Goal: Information Seeking & Learning: Learn about a topic

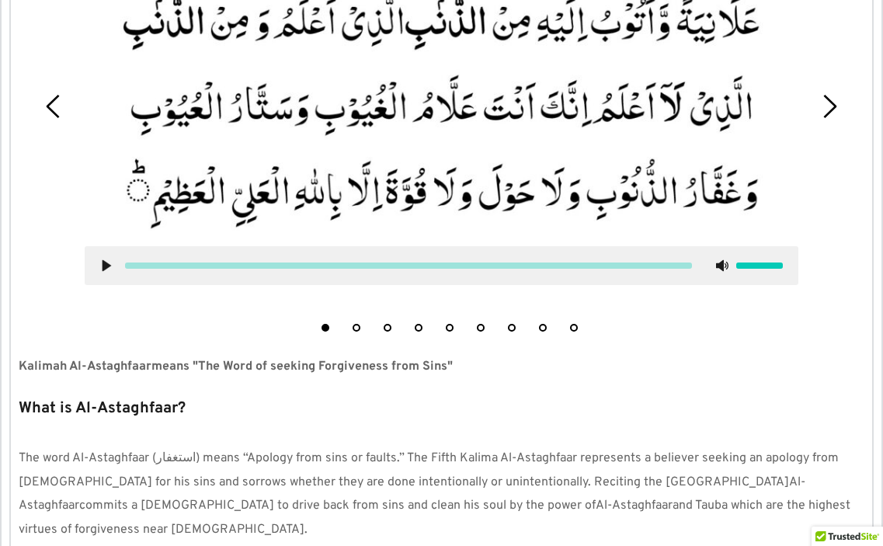
scroll to position [393, 0]
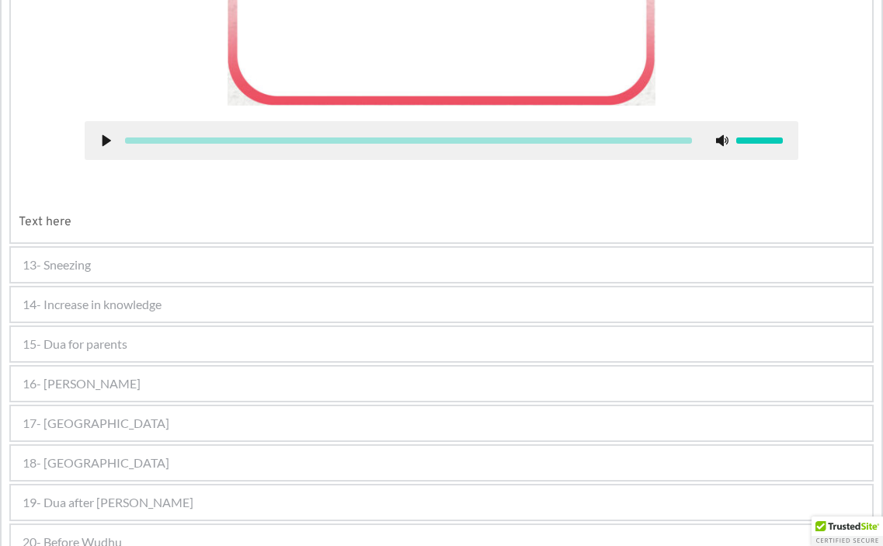
scroll to position [1279, 0]
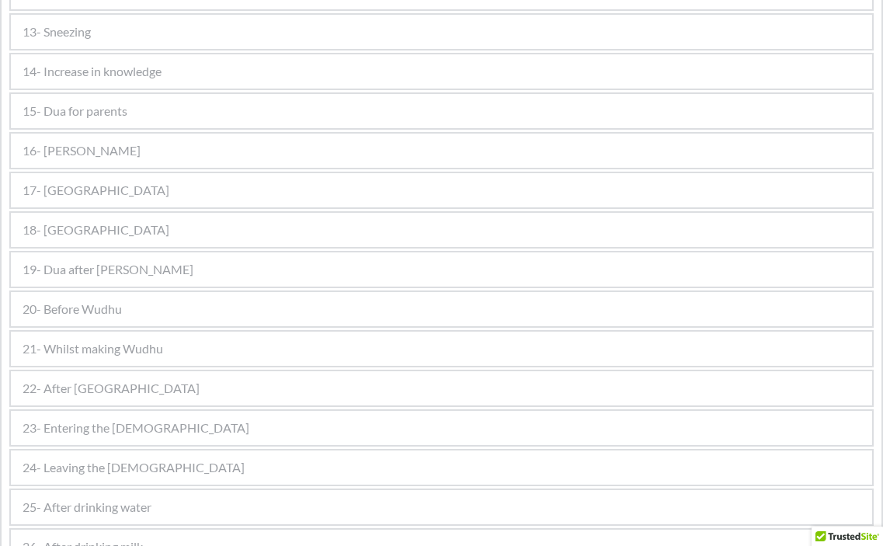
click at [85, 382] on span "22- After [GEOGRAPHIC_DATA]" at bounding box center [111, 388] width 177 height 19
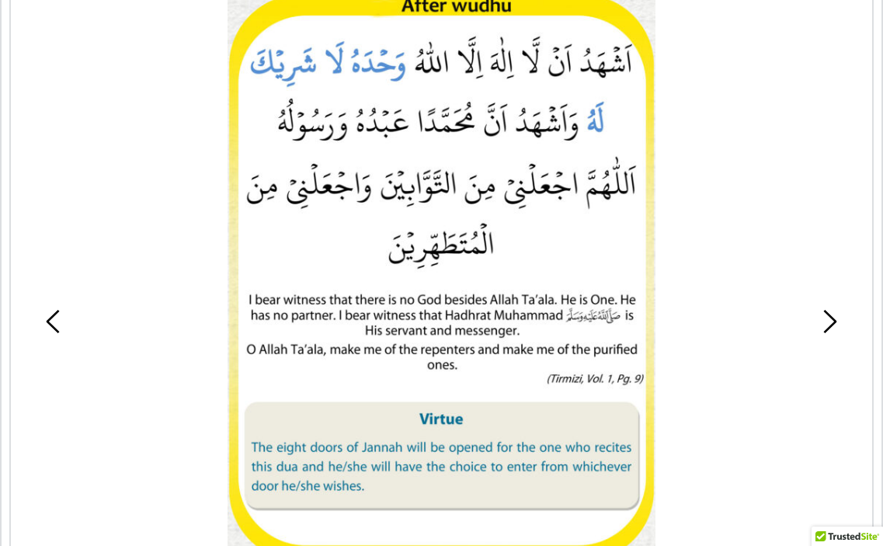
scroll to position [1209, 0]
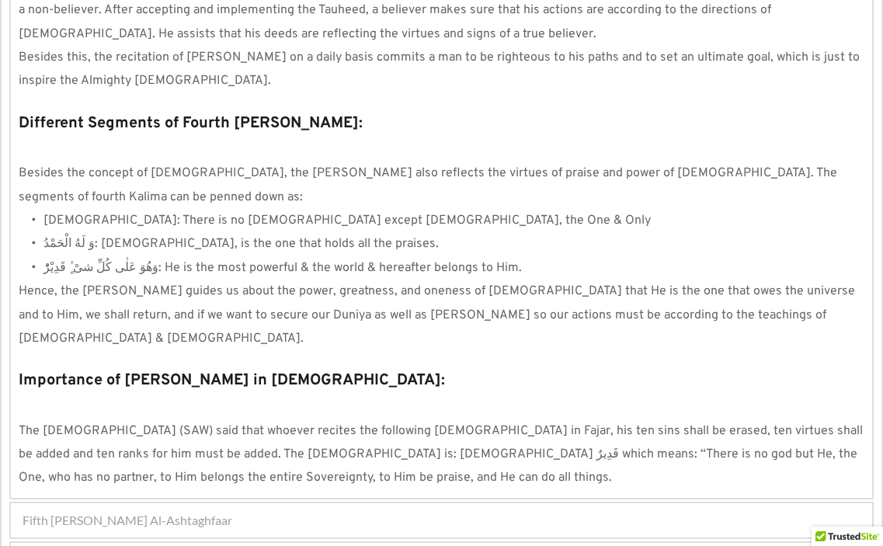
scroll to position [1438, 0]
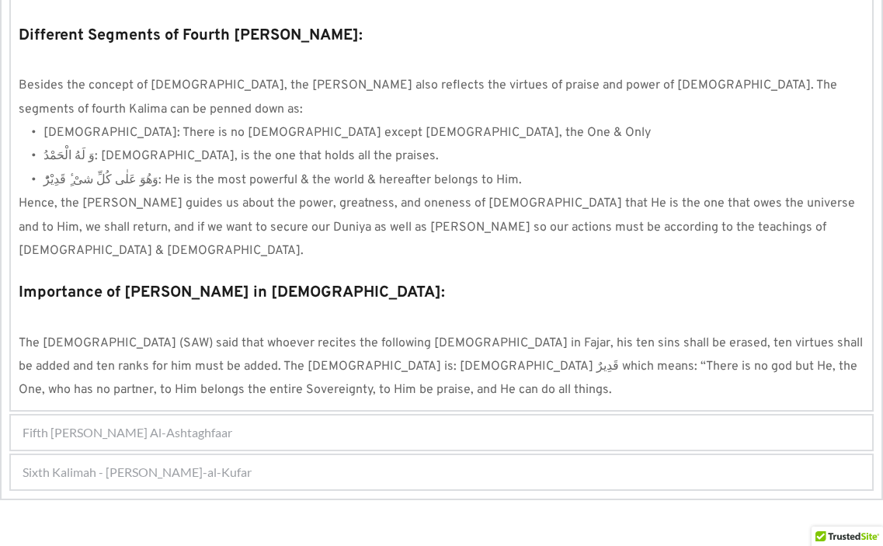
click at [186, 423] on span "Fifth [PERSON_NAME] Al-Ashtaghfaar" at bounding box center [128, 432] width 210 height 19
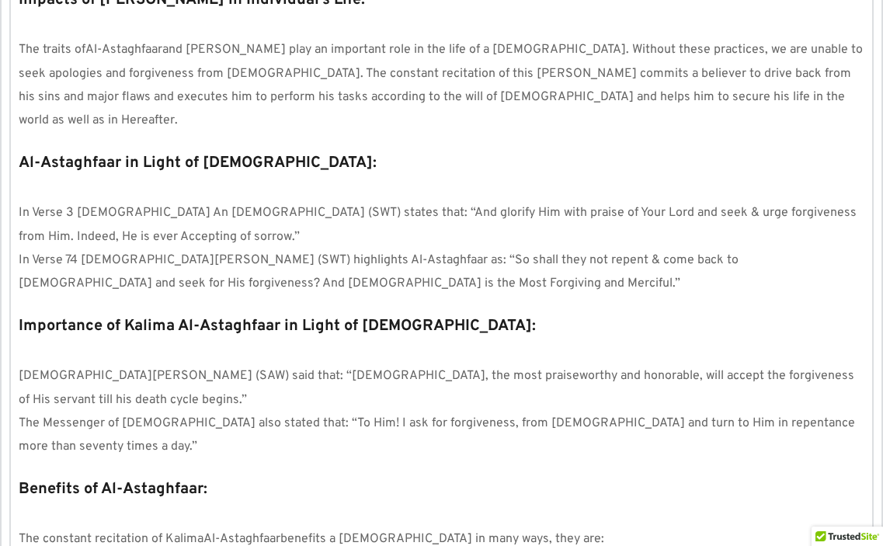
scroll to position [536, 0]
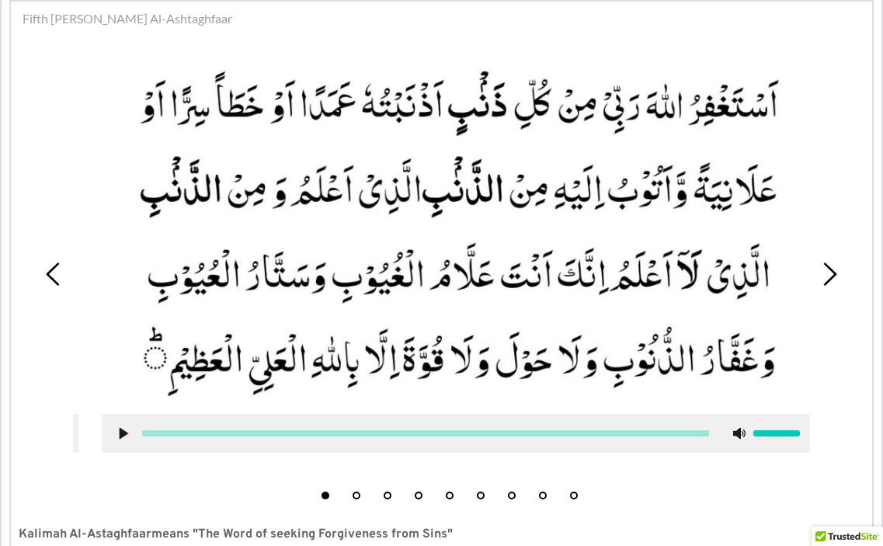
drag, startPoint x: 535, startPoint y: 124, endPoint x: 552, endPoint y: 121, distance: 17.4
click at [552, 121] on picture at bounding box center [458, 229] width 713 height 337
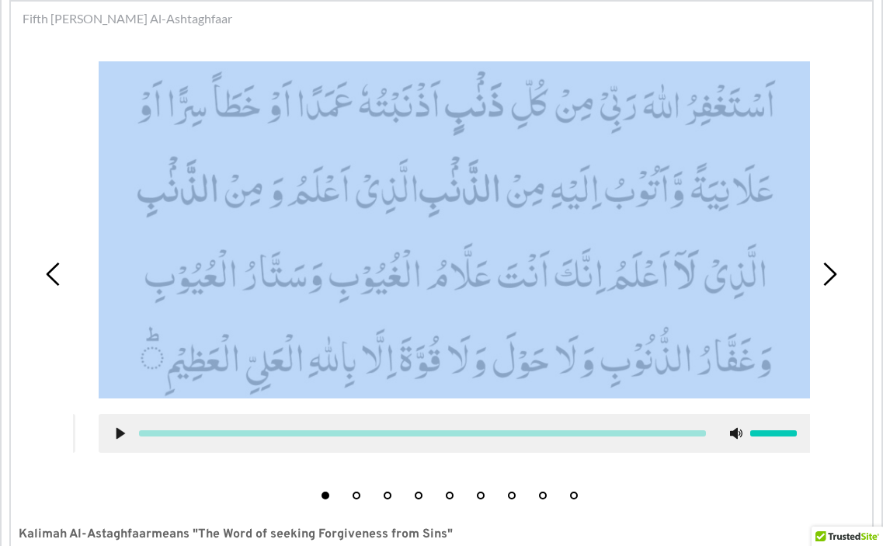
drag, startPoint x: 755, startPoint y: 57, endPoint x: 776, endPoint y: 109, distance: 55.4
click at [776, 109] on div at bounding box center [455, 257] width 737 height 415
click at [776, 109] on picture at bounding box center [455, 229] width 713 height 337
